Goal: Transaction & Acquisition: Obtain resource

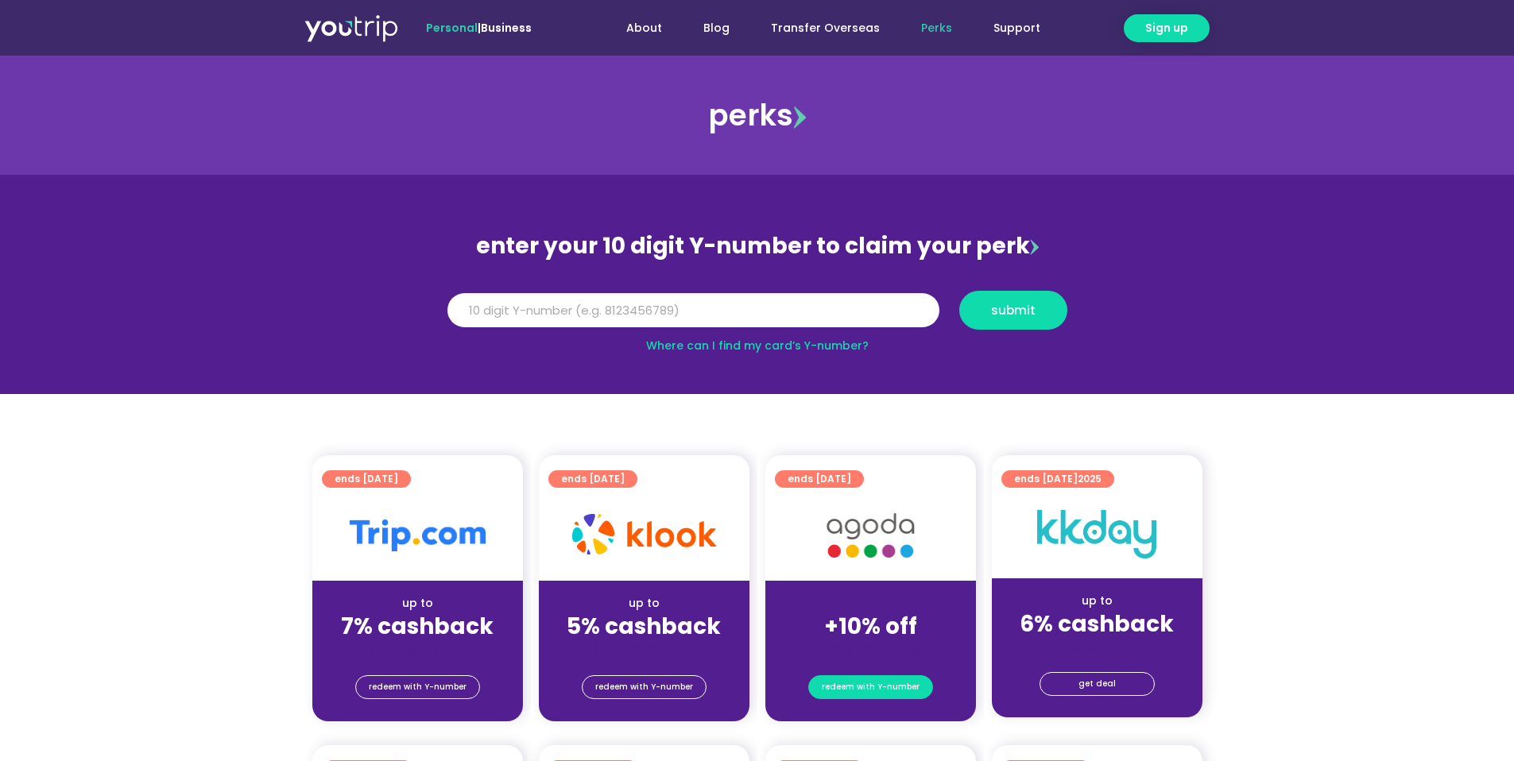
click at [870, 680] on span "redeem with Y-number" at bounding box center [871, 687] width 98 height 22
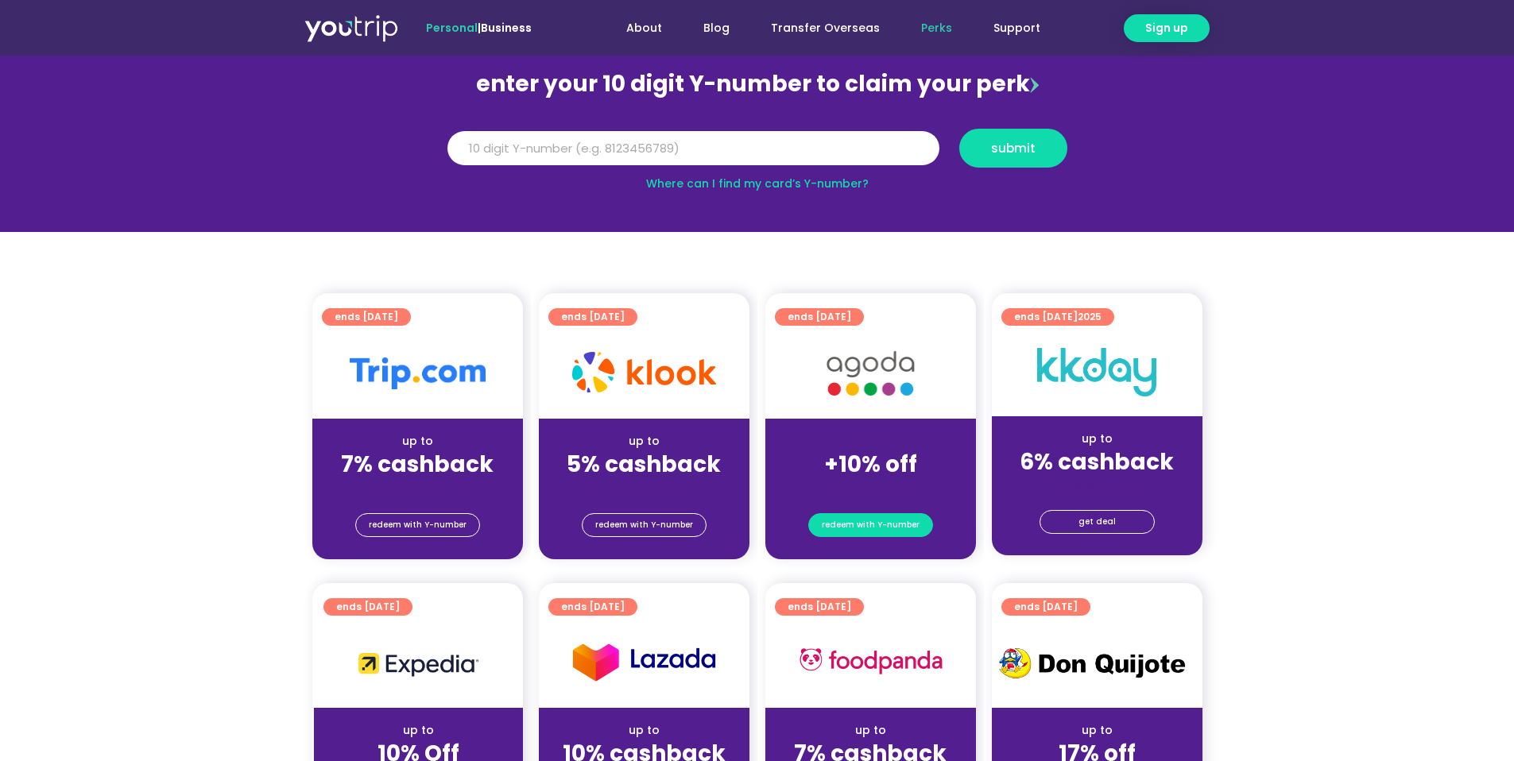
scroll to position [175, 0]
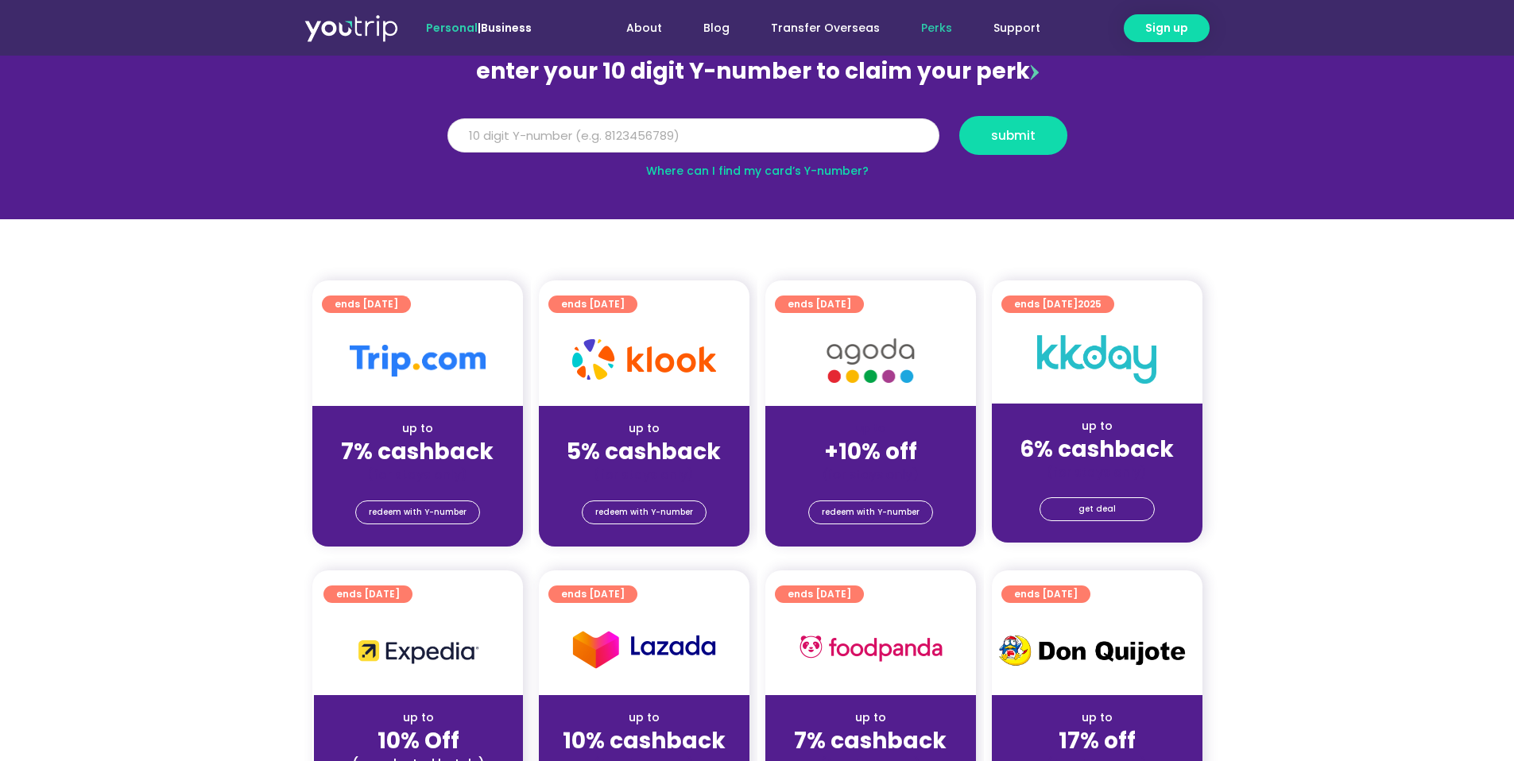
click at [724, 138] on input "Y Number" at bounding box center [693, 135] width 492 height 35
click at [959, 116] on button "submit" at bounding box center [1013, 135] width 108 height 39
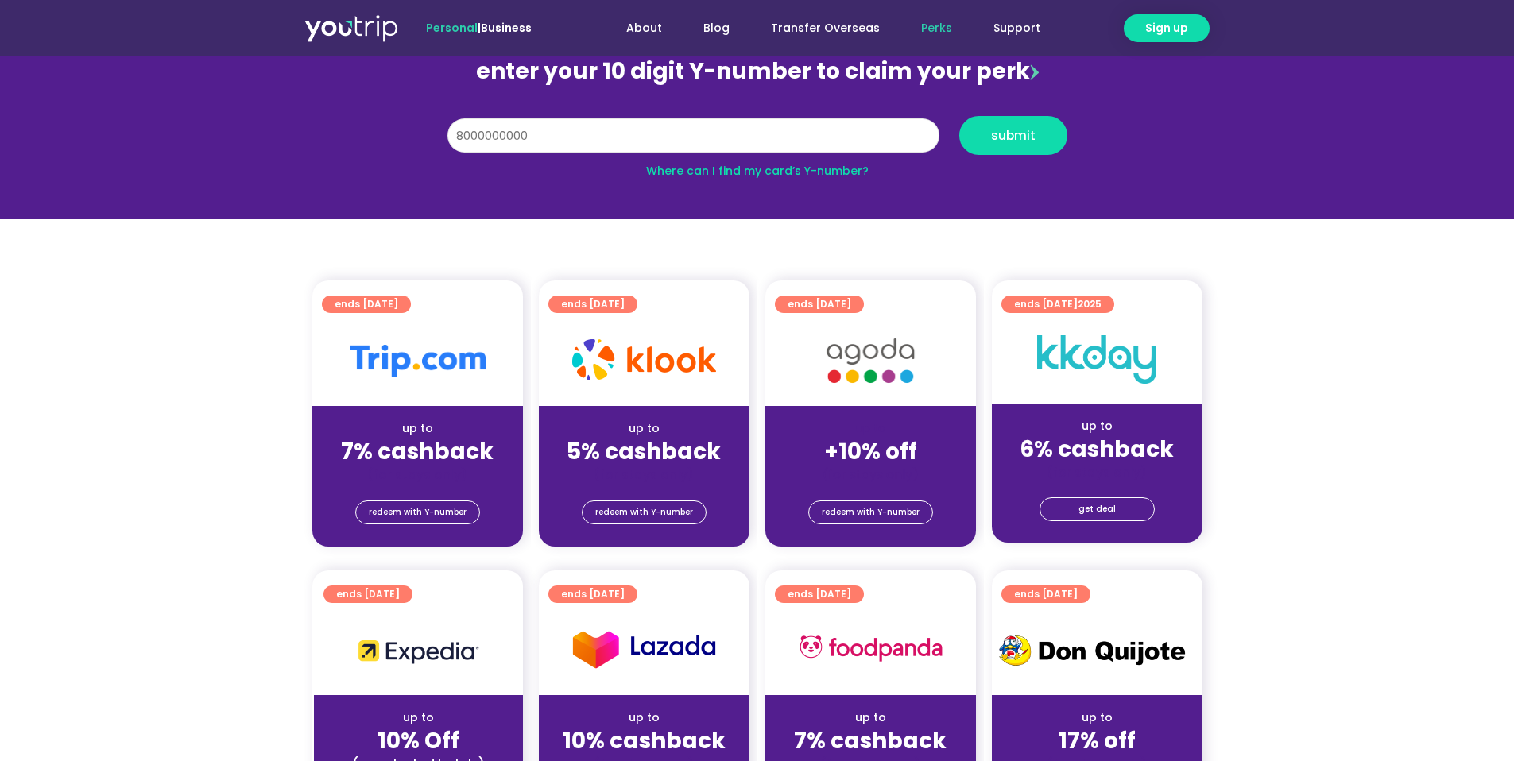
type input "8000000000"
click at [959, 116] on button "submit" at bounding box center [1013, 135] width 108 height 39
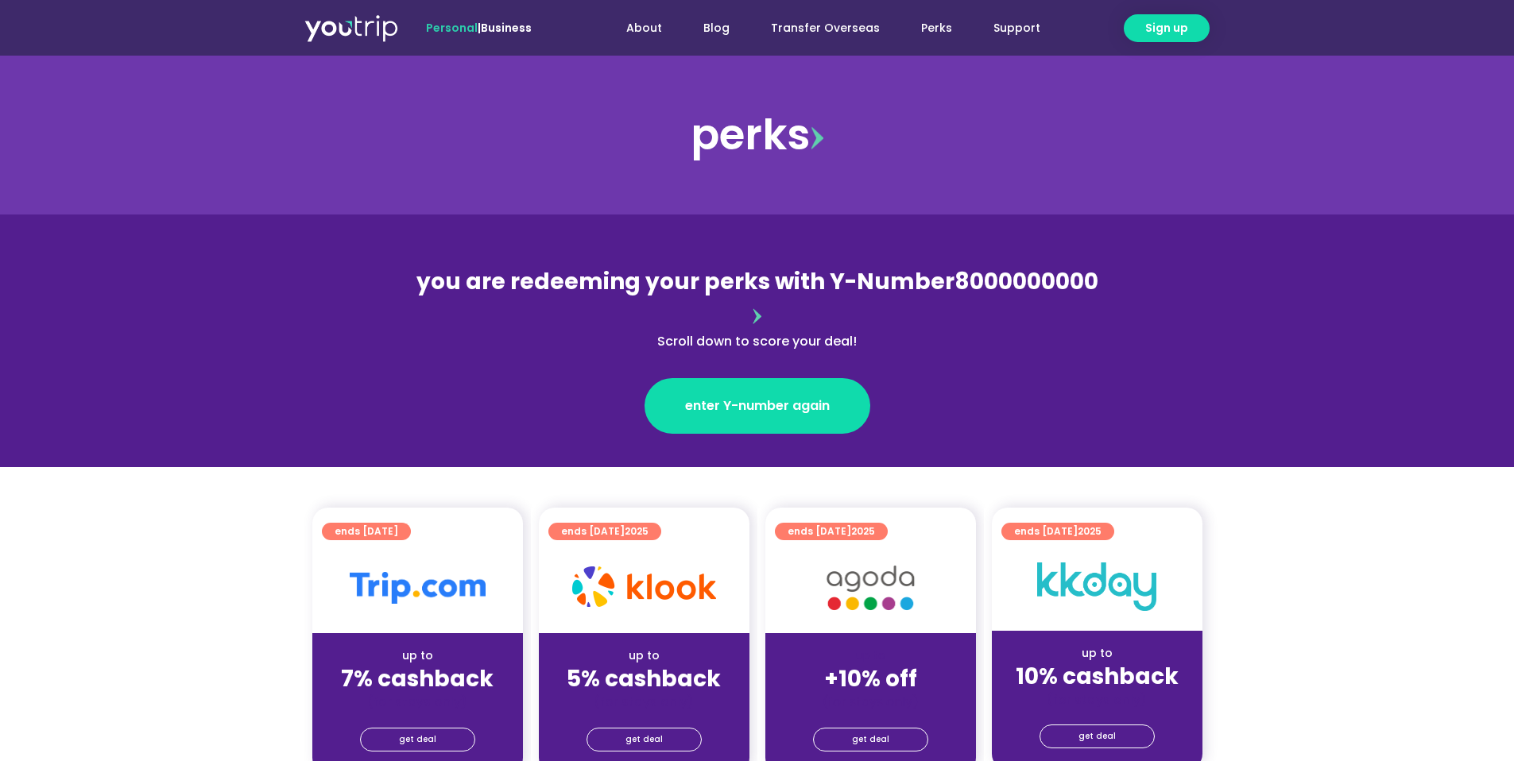
click at [874, 719] on div "get deal" at bounding box center [870, 743] width 211 height 64
click at [863, 729] on span "get deal" at bounding box center [870, 740] width 37 height 22
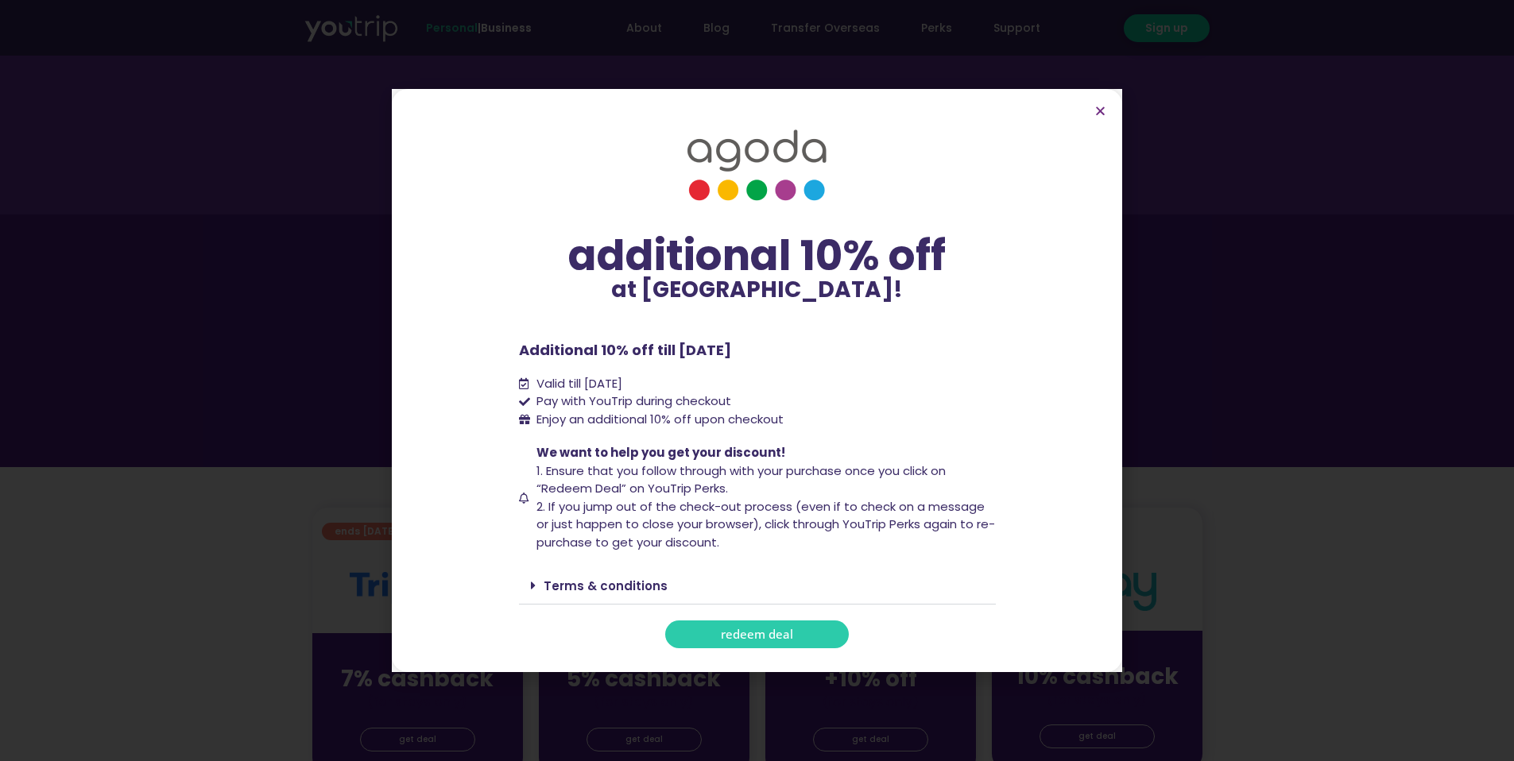
click at [761, 631] on span "redeem deal" at bounding box center [757, 635] width 72 height 12
